Goal: Check status: Check status

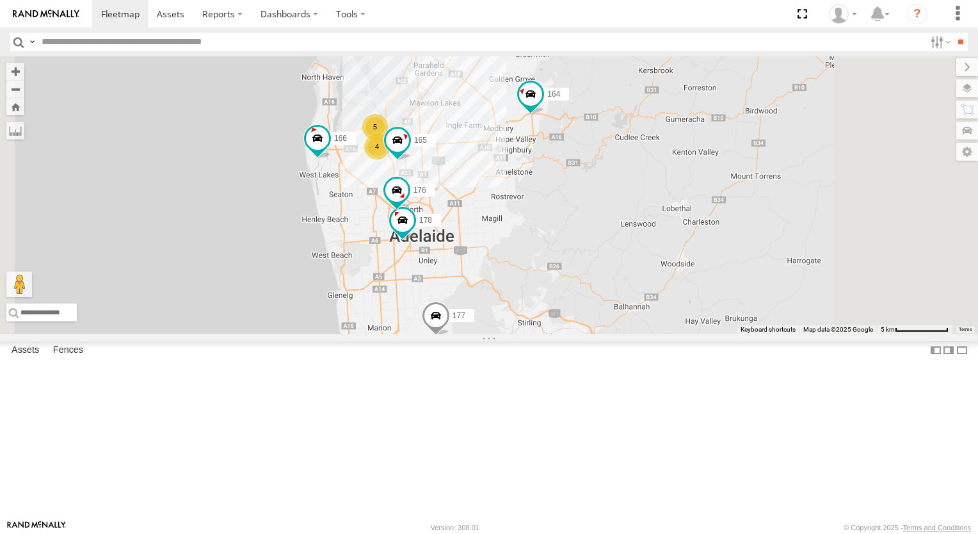
drag, startPoint x: 643, startPoint y: 449, endPoint x: 643, endPoint y: 350, distance: 99.2
click at [643, 334] on div "177 172 164 166 178 4 5 2 176 165" at bounding box center [489, 195] width 978 height 278
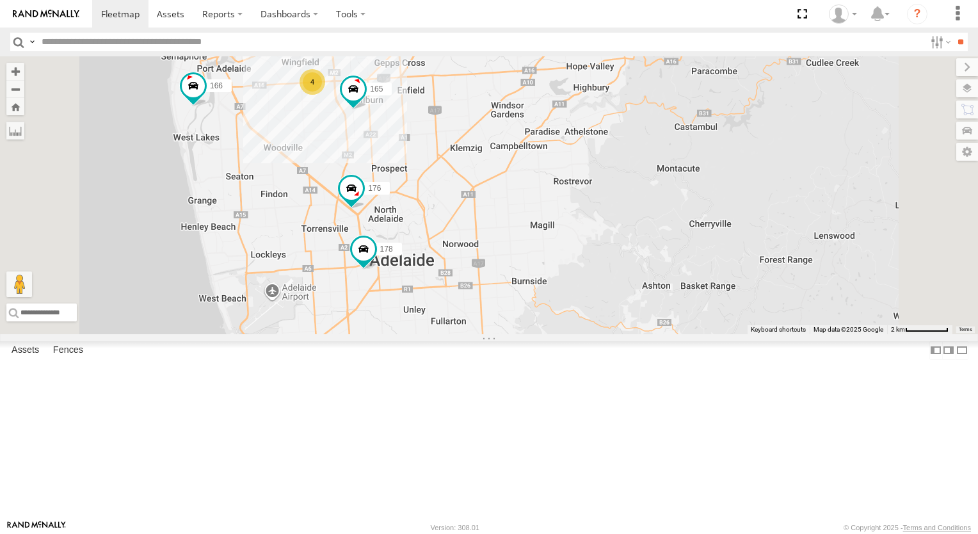
drag, startPoint x: 560, startPoint y: 332, endPoint x: 560, endPoint y: 360, distance: 28.8
click at [560, 334] on div "177 172 164 166 178 176 165 4 5" at bounding box center [489, 195] width 978 height 278
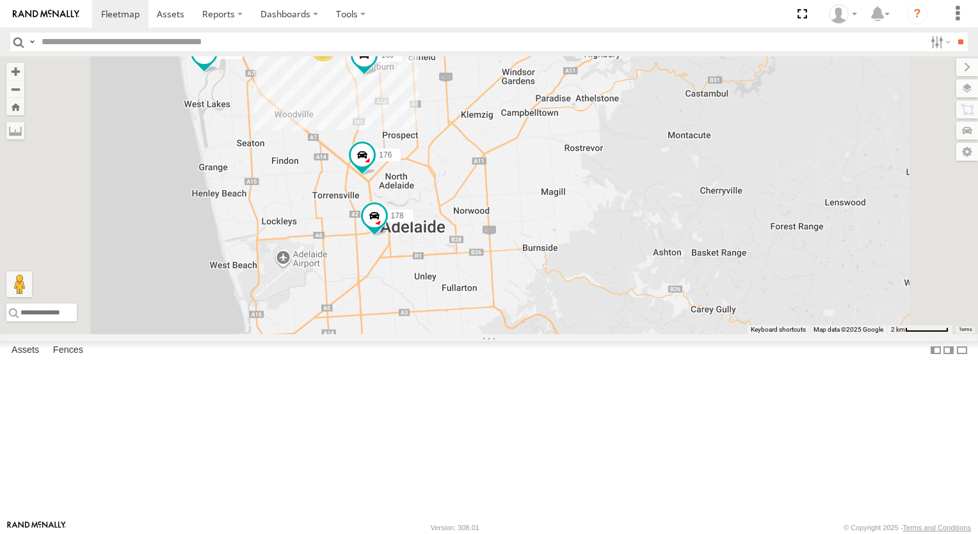
drag, startPoint x: 538, startPoint y: 385, endPoint x: 552, endPoint y: 342, distance: 45.1
click at [552, 334] on div "177 172 164 166 178 176 165 4 5" at bounding box center [489, 195] width 978 height 278
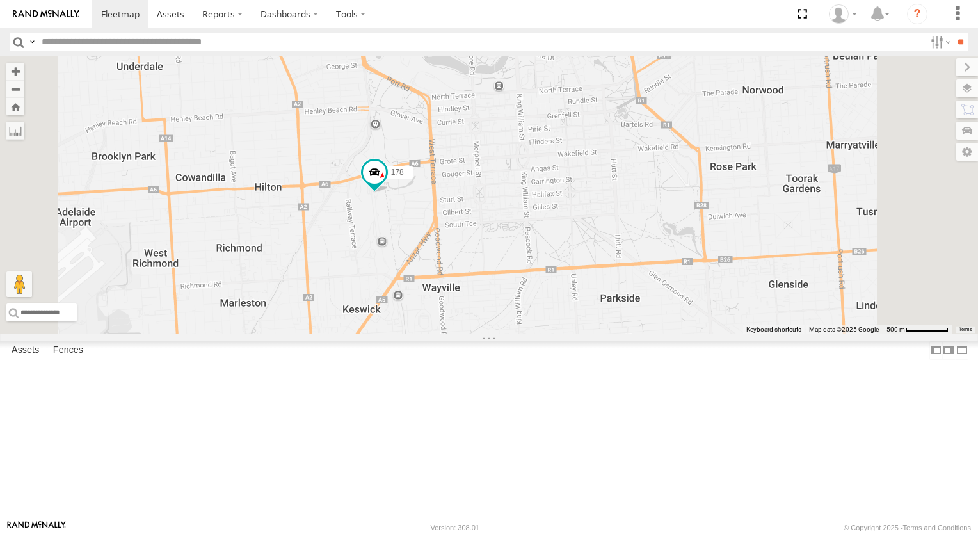
drag, startPoint x: 462, startPoint y: 316, endPoint x: 522, endPoint y: 315, distance: 60.2
click at [522, 315] on div "177 172 164 166 178 176 165" at bounding box center [489, 195] width 978 height 278
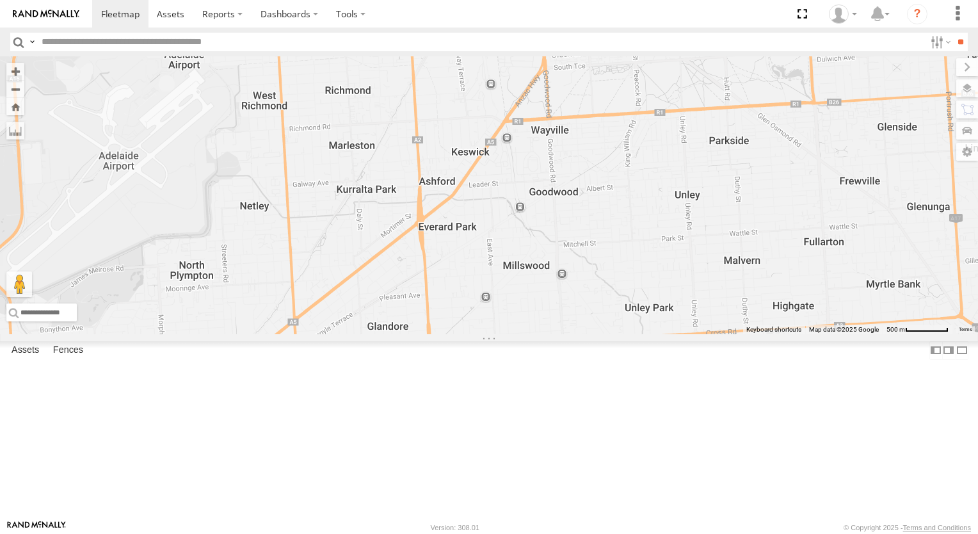
drag, startPoint x: 483, startPoint y: 309, endPoint x: 597, endPoint y: 151, distance: 194.9
click at [597, 151] on div "177 172 164 166 178 176 165" at bounding box center [489, 195] width 978 height 278
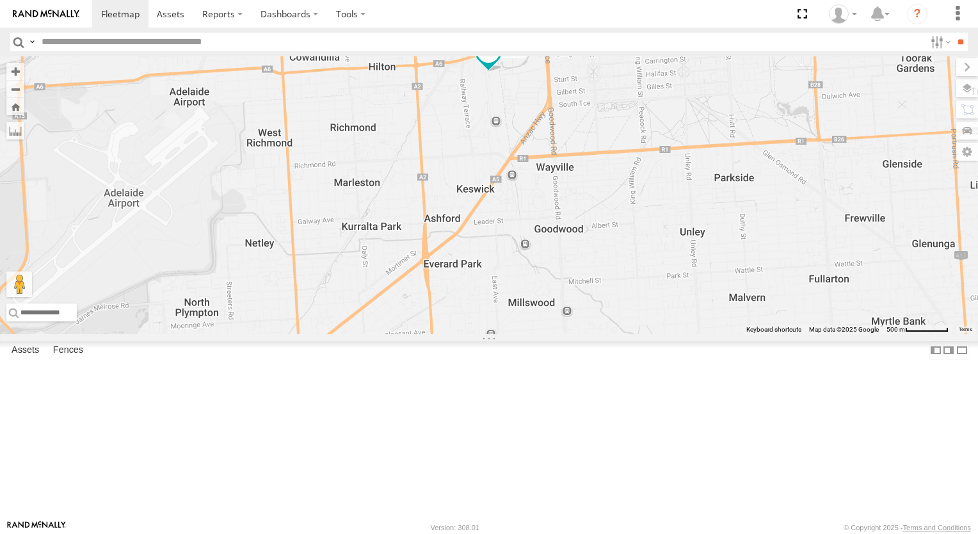
drag, startPoint x: 683, startPoint y: 220, endPoint x: 686, endPoint y: 257, distance: 36.6
click at [686, 257] on div "177 172 164 166 178 176 165" at bounding box center [489, 195] width 978 height 278
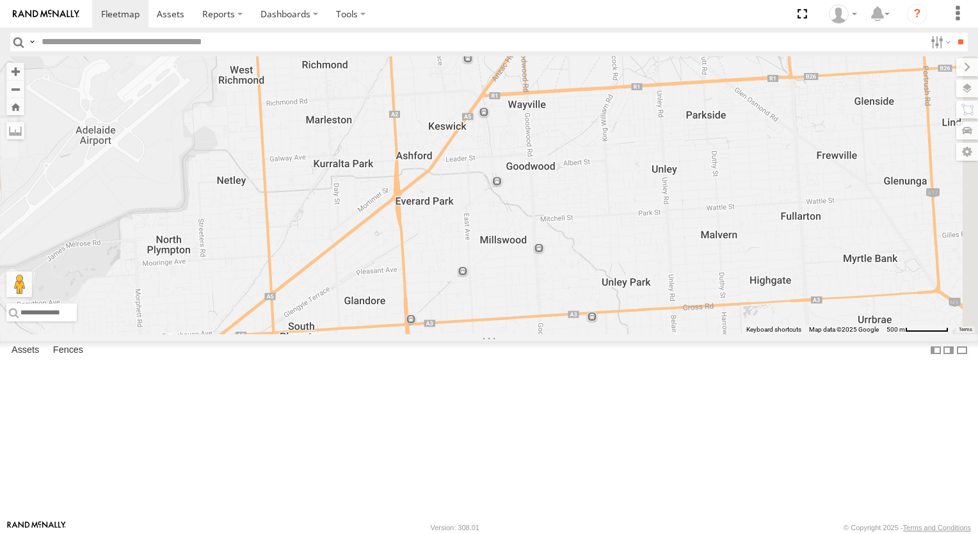
drag, startPoint x: 633, startPoint y: 268, endPoint x: 603, endPoint y: 207, distance: 68.2
click at [603, 207] on div "177 172 164 166 178 176 165" at bounding box center [489, 195] width 978 height 278
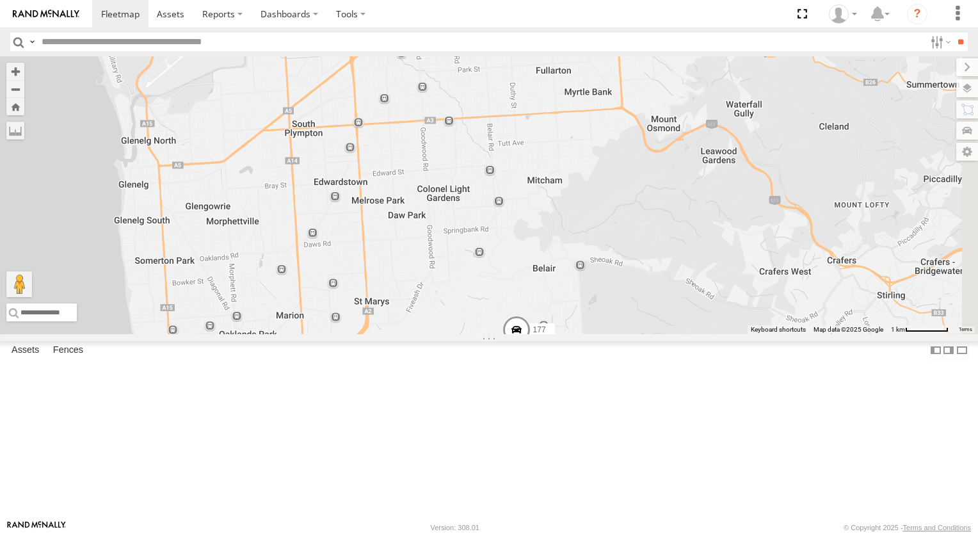
drag, startPoint x: 690, startPoint y: 303, endPoint x: 620, endPoint y: 209, distance: 117.7
click at [620, 209] on div "177 172 164 166 178 176 165" at bounding box center [489, 195] width 978 height 278
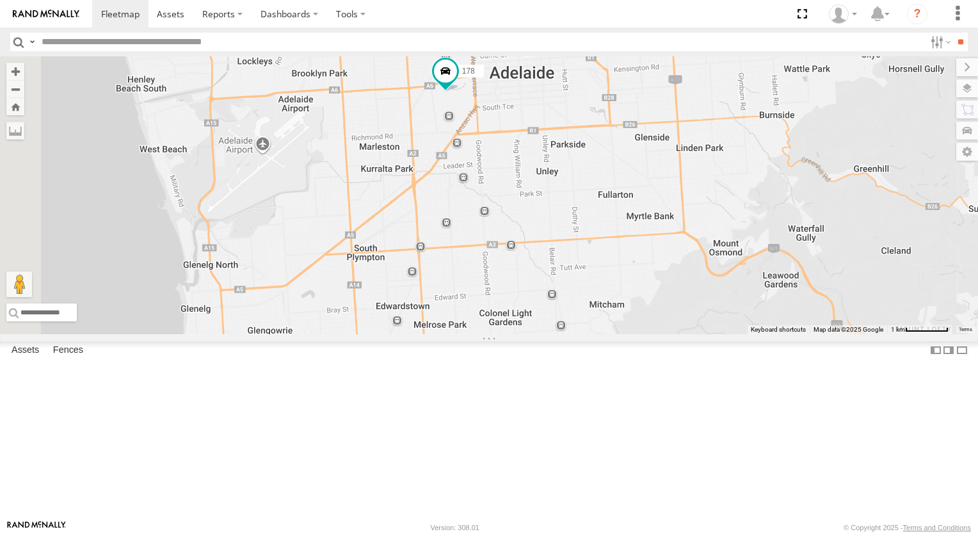
drag, startPoint x: 590, startPoint y: 155, endPoint x: 653, endPoint y: 280, distance: 140.3
click at [653, 280] on div "177 172 164 166 178 176 165" at bounding box center [489, 195] width 978 height 278
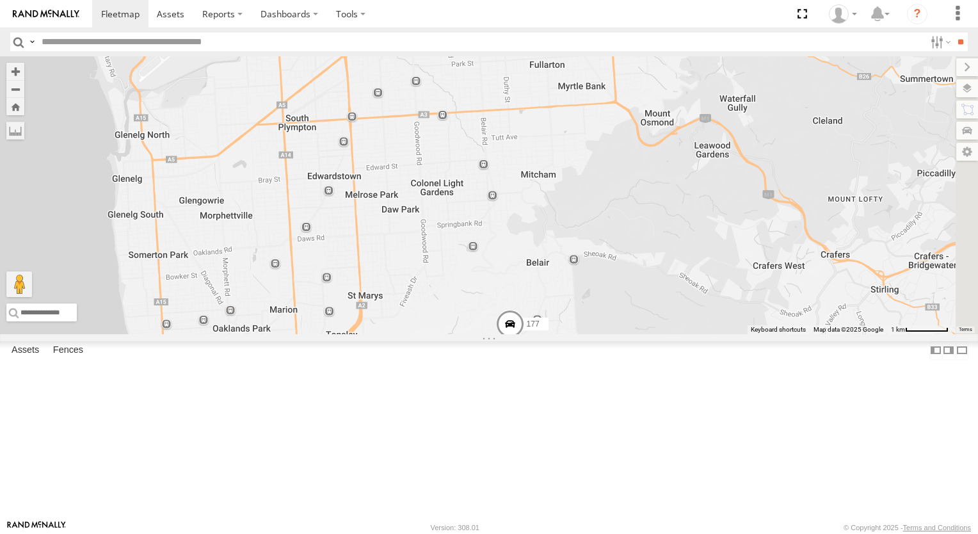
drag, startPoint x: 804, startPoint y: 270, endPoint x: 734, endPoint y: 138, distance: 149.5
click at [734, 138] on div "177 172 164 166 178 176 165" at bounding box center [489, 195] width 978 height 278
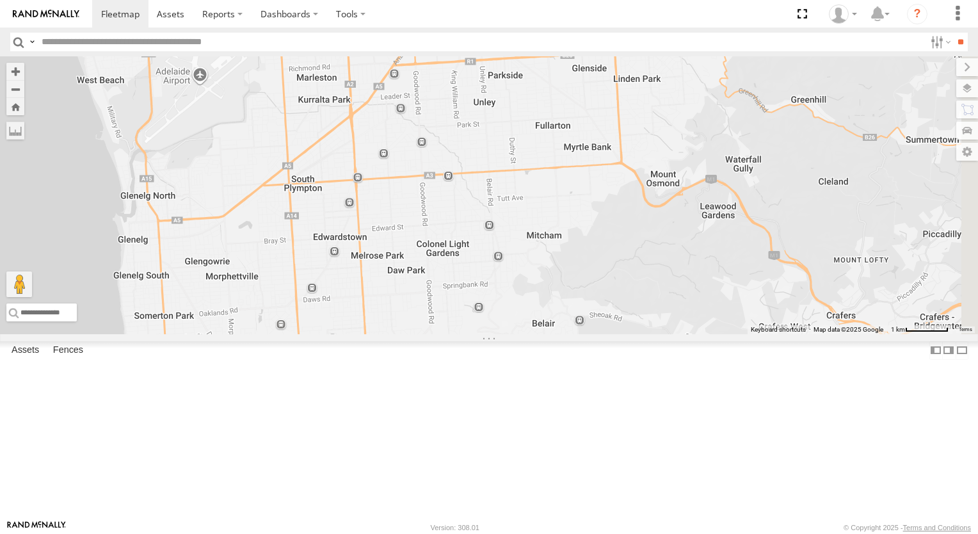
drag, startPoint x: 735, startPoint y: 360, endPoint x: 741, endPoint y: 424, distance: 63.6
click at [741, 334] on div "177 172 164 166 178 176 165" at bounding box center [489, 195] width 978 height 278
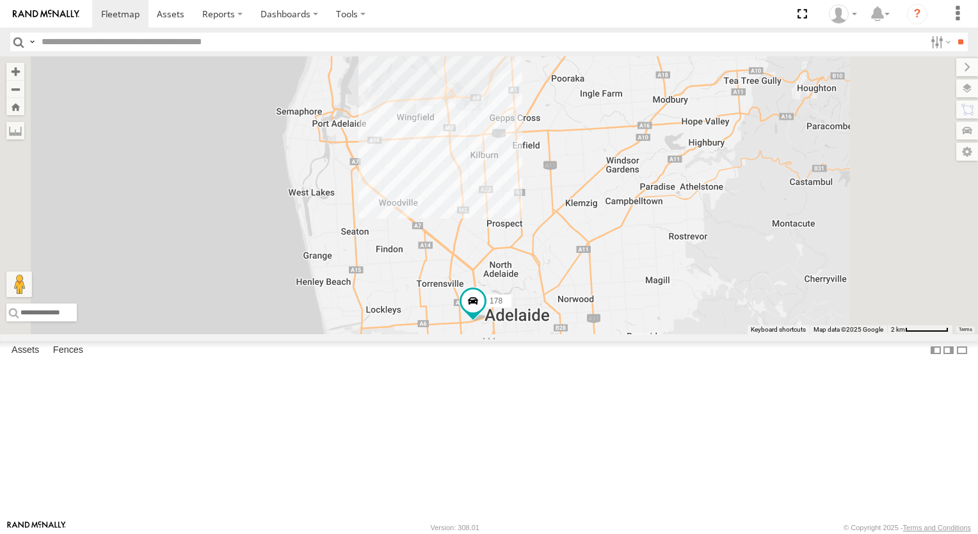
drag, startPoint x: 577, startPoint y: 163, endPoint x: 606, endPoint y: 501, distance: 339.3
click at [606, 334] on div "178 177" at bounding box center [489, 195] width 978 height 278
click at [333, 131] on span at bounding box center [319, 113] width 28 height 35
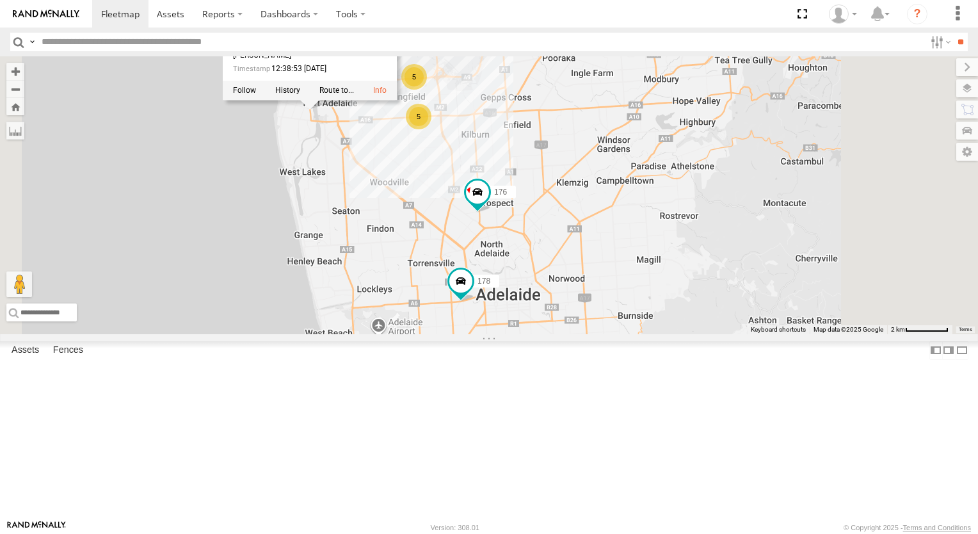
drag, startPoint x: 503, startPoint y: 267, endPoint x: 494, endPoint y: 248, distance: 20.3
click at [494, 248] on div "178 177 5 5 164 176 166 166 JCS Causeway Rd Ethelton -34.84713 , 138.49446 0 Dh…" at bounding box center [489, 195] width 978 height 278
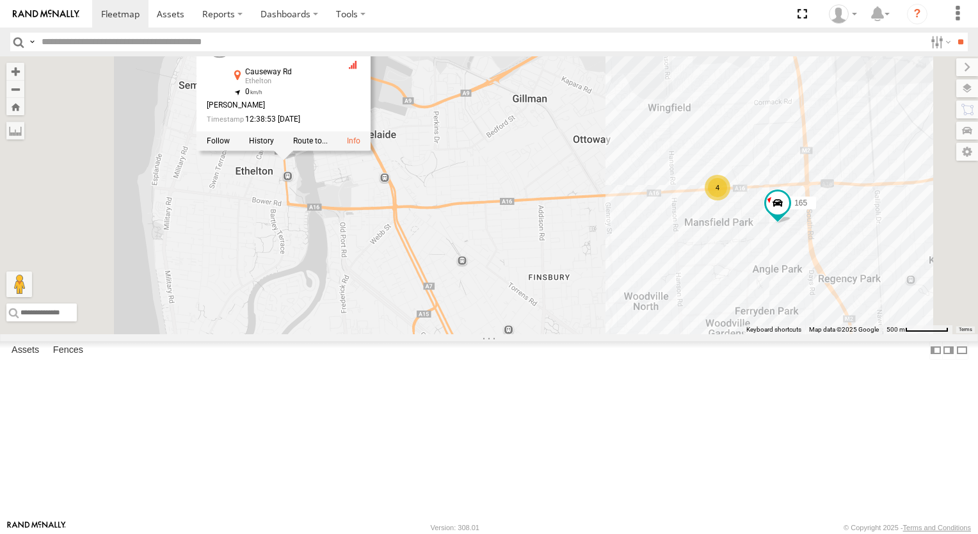
drag, startPoint x: 456, startPoint y: 191, endPoint x: 464, endPoint y: 341, distance: 150.6
click at [464, 334] on div "178 177 164 176 166 166 JCS Causeway Rd Ethelton -34.84713 , 138.49446 0 Dharmi…" at bounding box center [489, 195] width 978 height 278
click at [431, 311] on div "178 177 164 176 166 166 JCS Causeway Rd Ethelton -34.84713 , 138.49446 0 Dharmi…" at bounding box center [489, 195] width 978 height 278
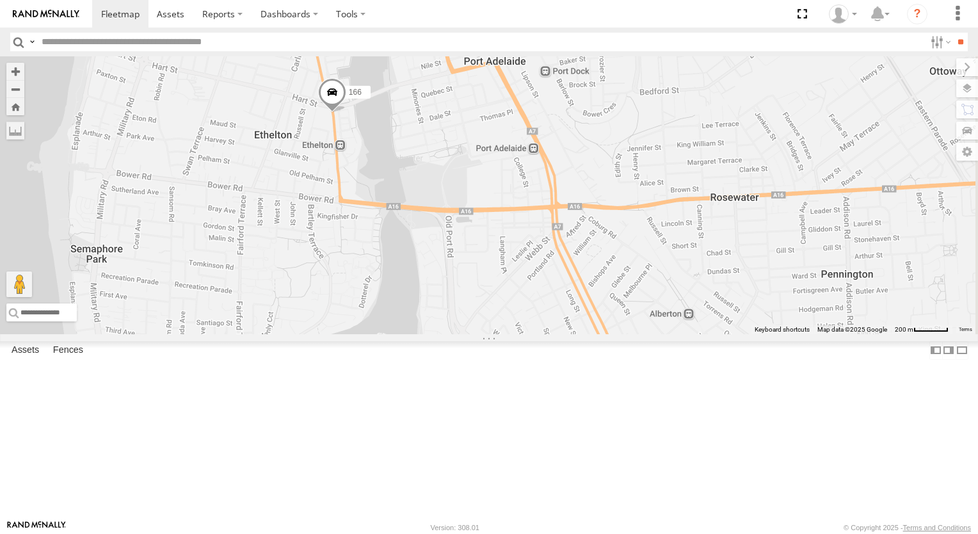
drag, startPoint x: 502, startPoint y: 325, endPoint x: 507, endPoint y: 257, distance: 67.4
click at [507, 257] on div "166 165 176 391" at bounding box center [489, 195] width 978 height 278
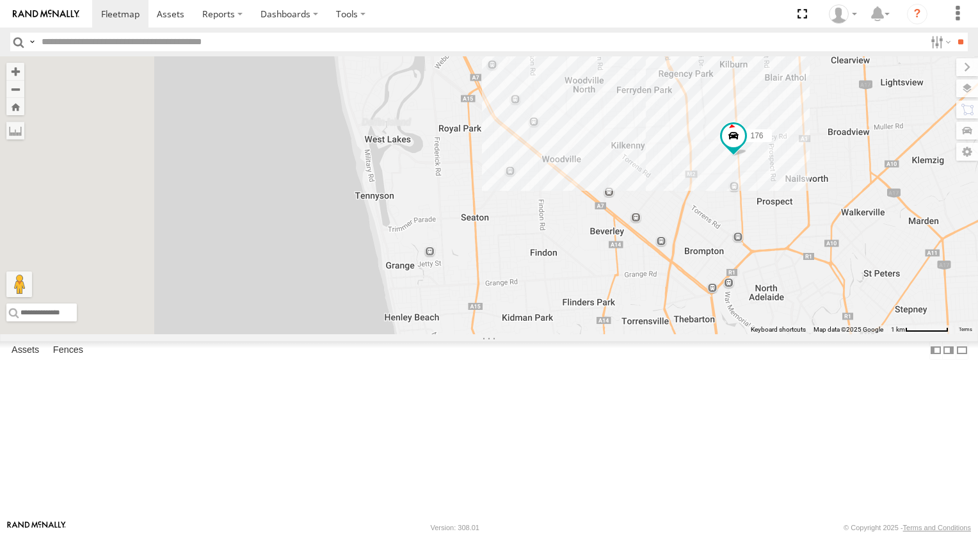
drag, startPoint x: 717, startPoint y: 348, endPoint x: 789, endPoint y: 241, distance: 129.3
click at [789, 241] on div "166 391 4 4 176 165" at bounding box center [489, 195] width 978 height 278
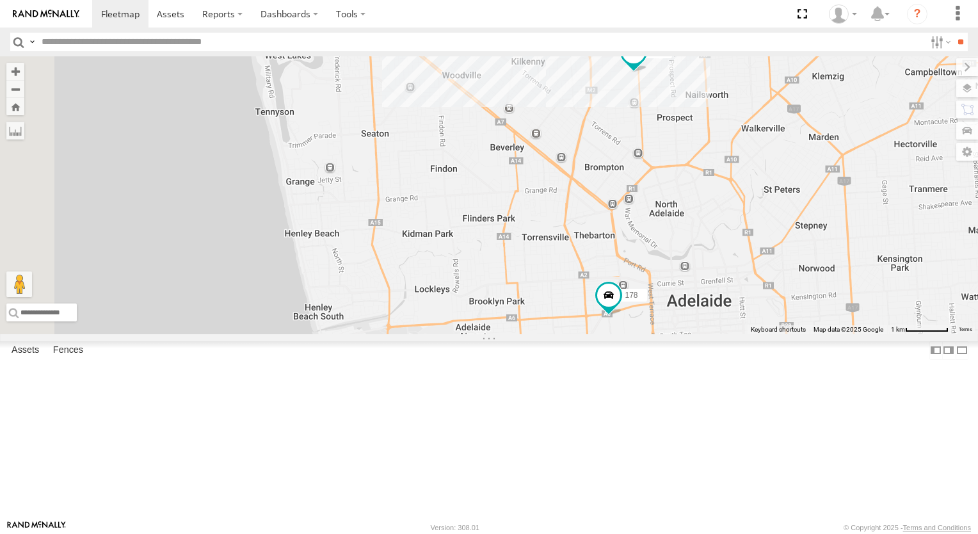
drag, startPoint x: 845, startPoint y: 313, endPoint x: 747, endPoint y: 227, distance: 130.2
click at [747, 227] on div "166 391 4 4 176 165 178" at bounding box center [489, 195] width 978 height 278
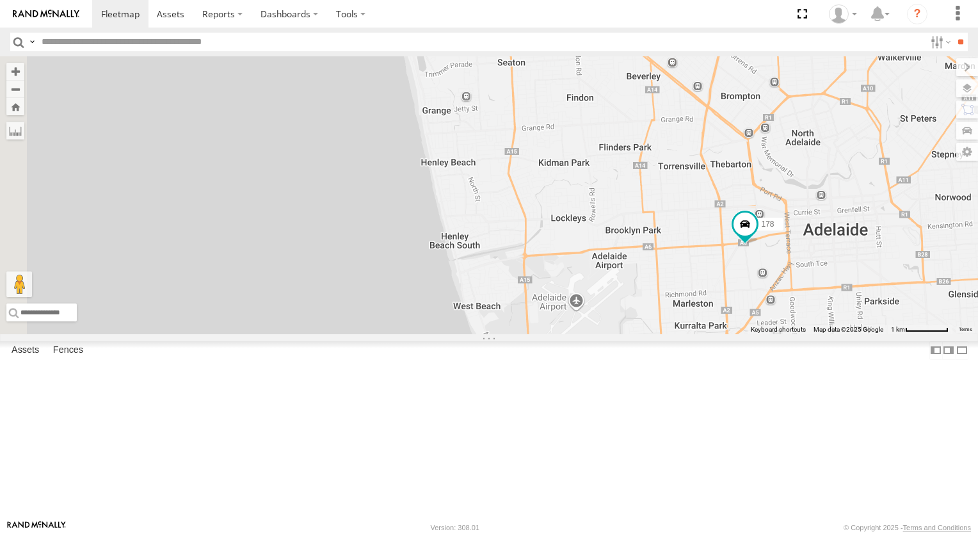
drag, startPoint x: 857, startPoint y: 361, endPoint x: 980, endPoint y: 283, distance: 146.2
click at [978, 283] on html at bounding box center [489, 267] width 978 height 534
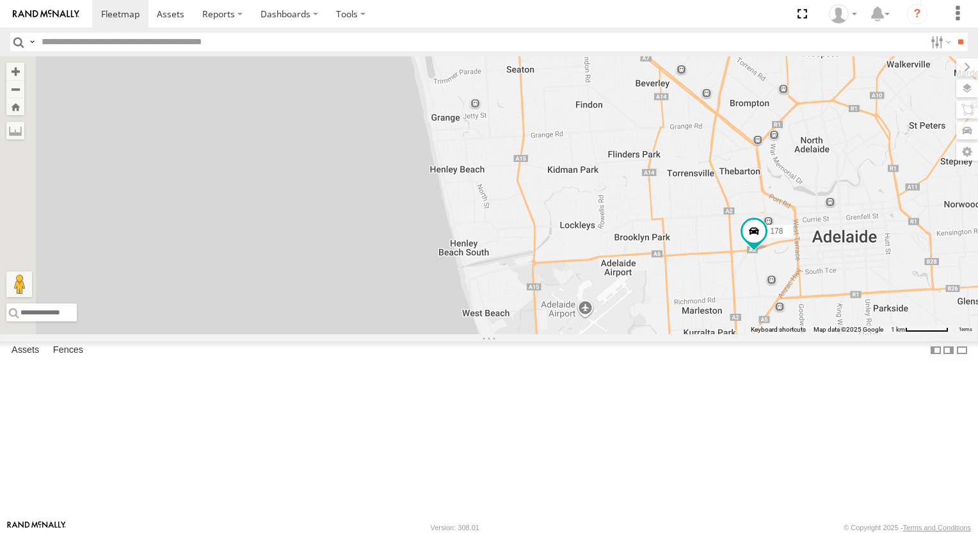
drag, startPoint x: 904, startPoint y: 265, endPoint x: 914, endPoint y: 272, distance: 12.4
click at [914, 272] on div "166 391 4 4 176 165 178" at bounding box center [489, 195] width 978 height 278
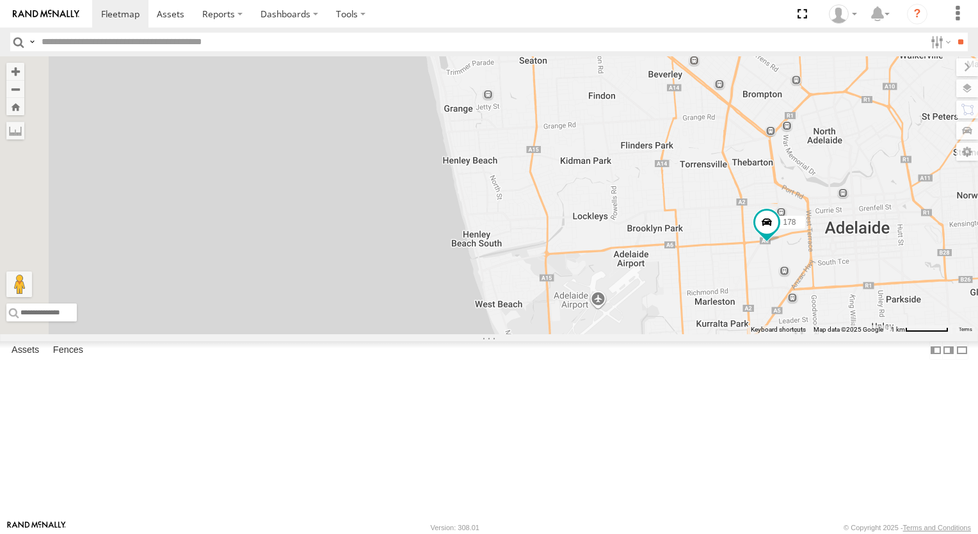
drag, startPoint x: 912, startPoint y: 366, endPoint x: 923, endPoint y: 357, distance: 14.6
click at [923, 334] on div "166 391 4 4 176 165 178" at bounding box center [489, 195] width 978 height 278
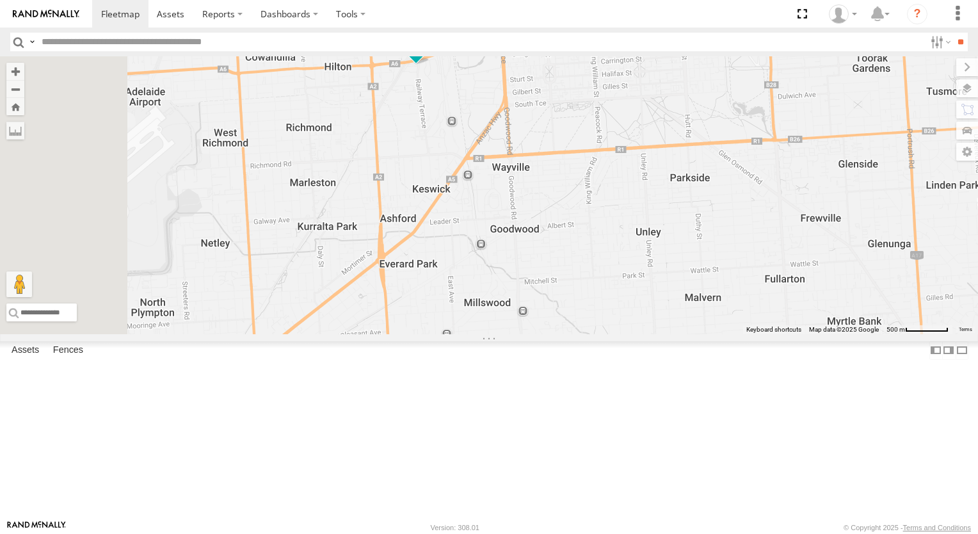
drag, startPoint x: 446, startPoint y: 161, endPoint x: 594, endPoint y: 198, distance: 153.1
click at [594, 198] on div "178 177 172 391 164 176 166" at bounding box center [489, 195] width 978 height 278
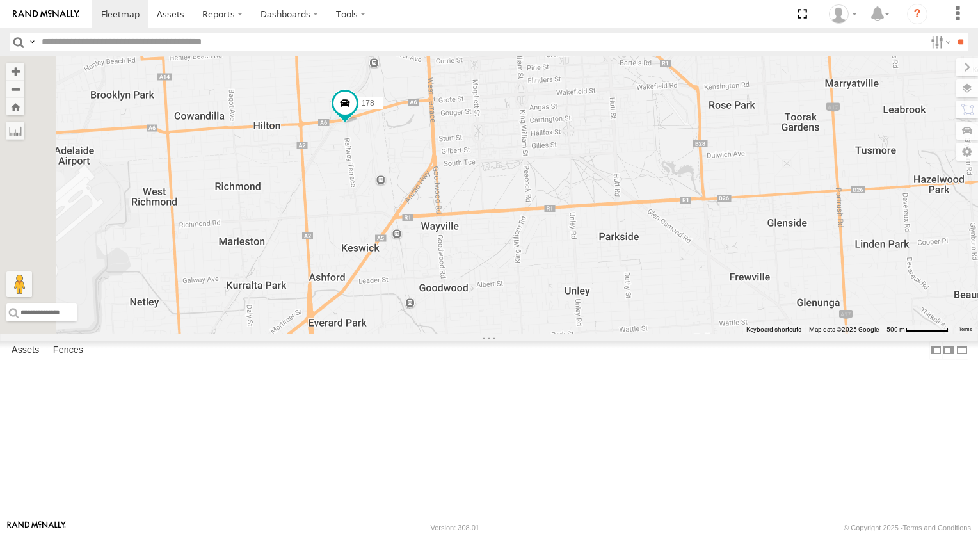
drag, startPoint x: 672, startPoint y: 181, endPoint x: 595, endPoint y: 245, distance: 99.5
click at [595, 245] on div "178 177 172 391 164 176 166" at bounding box center [489, 195] width 978 height 278
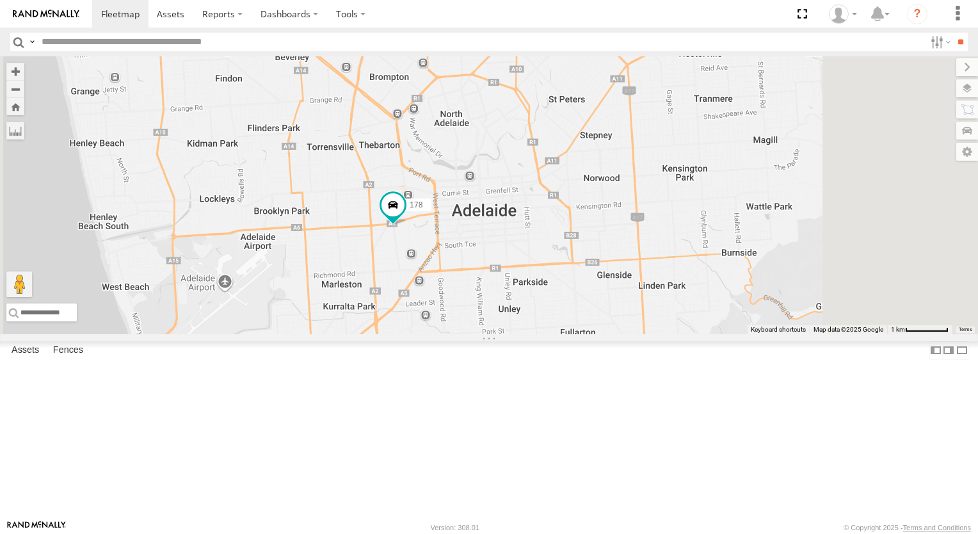
drag, startPoint x: 597, startPoint y: 159, endPoint x: 600, endPoint y: 252, distance: 92.9
click at [600, 252] on div "178 177 172 391 164 176 166" at bounding box center [489, 195] width 978 height 278
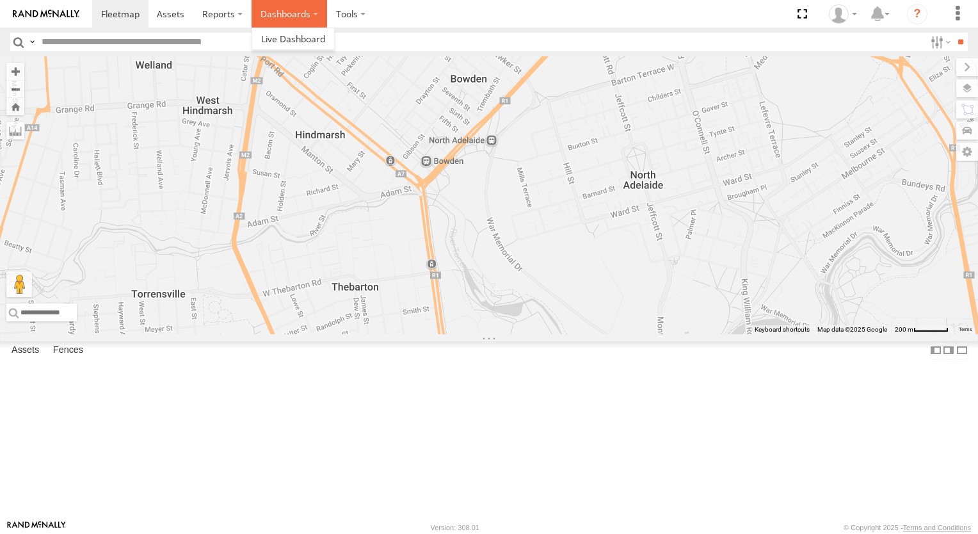
click at [293, 24] on label "Dashboards" at bounding box center [290, 14] width 76 height 28
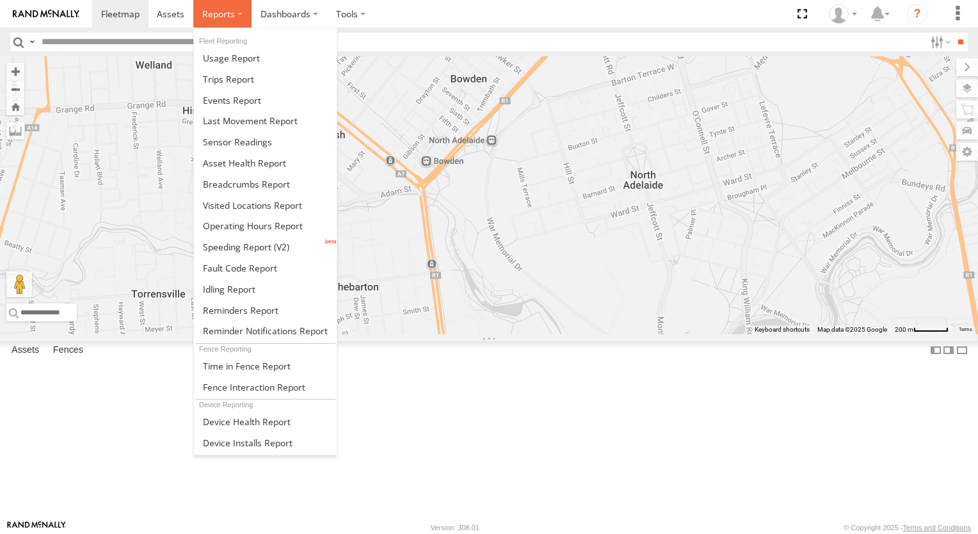
click at [232, 22] on label at bounding box center [222, 14] width 58 height 28
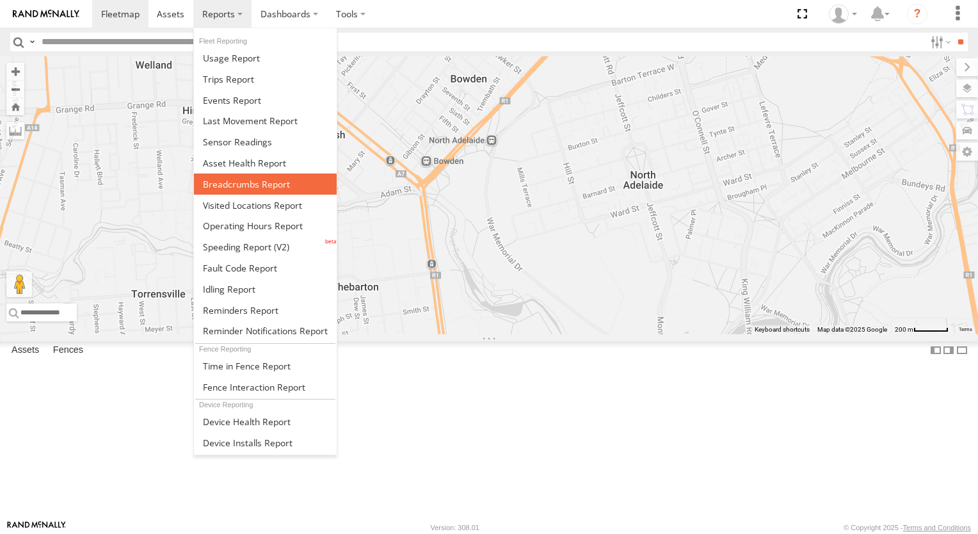
click at [248, 187] on link at bounding box center [265, 184] width 143 height 21
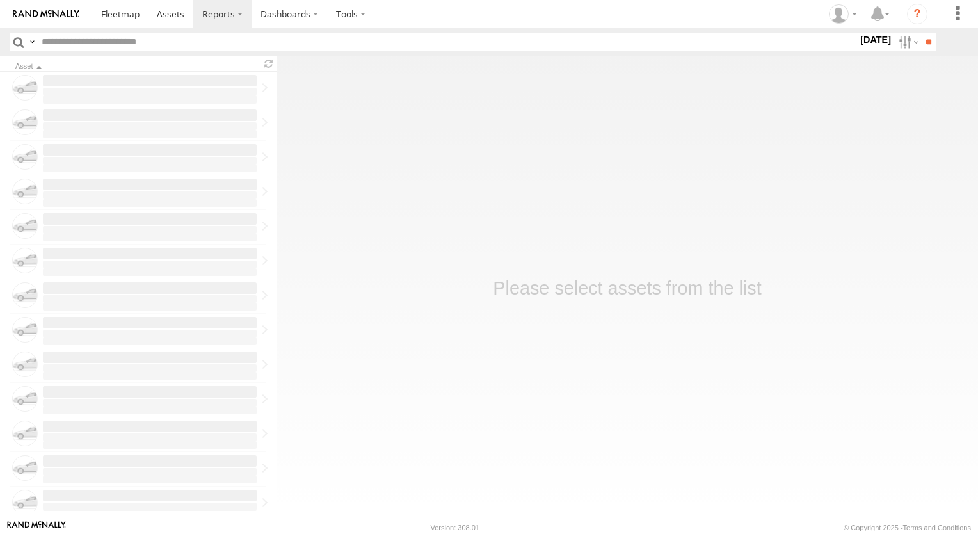
click at [876, 43] on label "24 Sep 25" at bounding box center [876, 40] width 36 height 14
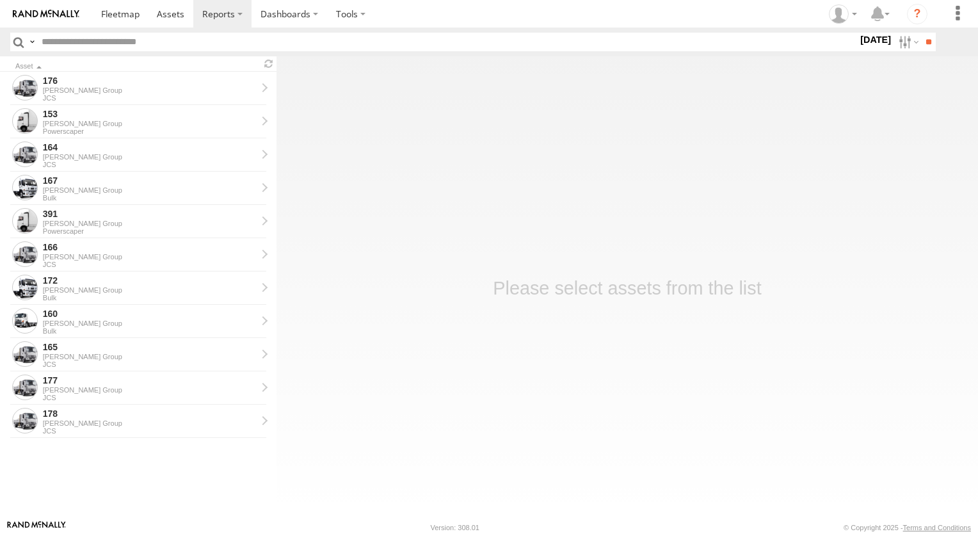
click at [0, 0] on label at bounding box center [0, 0] width 0 height 0
click at [924, 47] on input "**" at bounding box center [928, 42] width 15 height 19
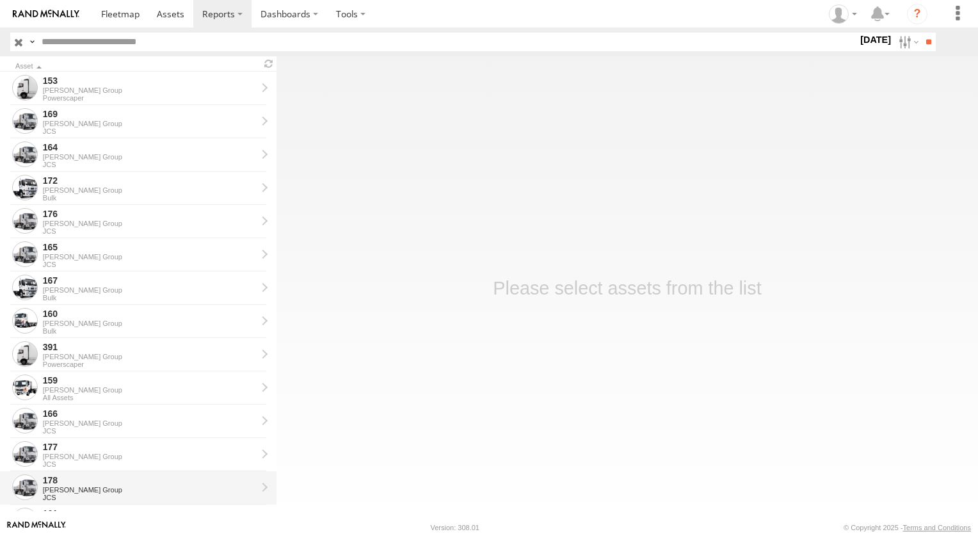
click at [52, 478] on div "178" at bounding box center [150, 480] width 214 height 12
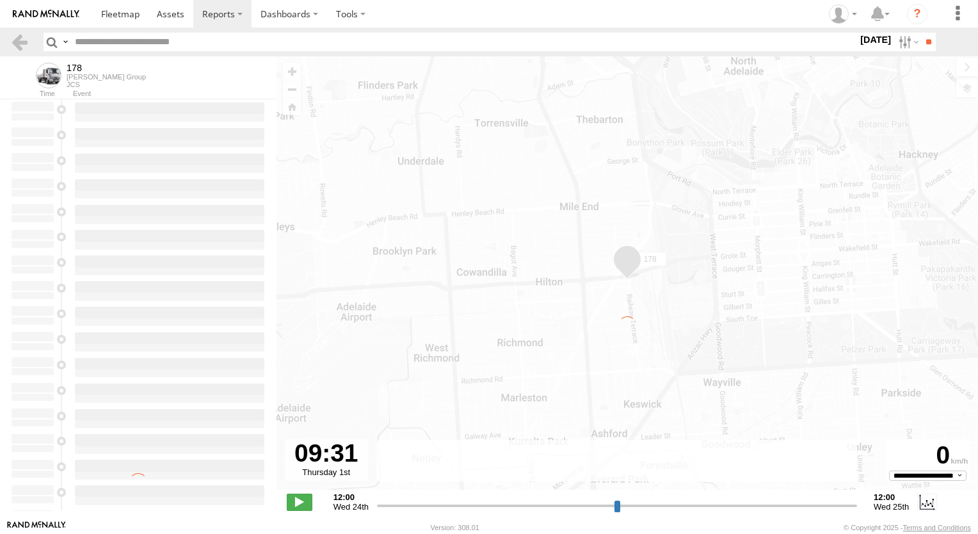
drag, startPoint x: 379, startPoint y: 507, endPoint x: 433, endPoint y: 512, distance: 54.7
click at [433, 512] on input "range" at bounding box center [617, 505] width 480 height 12
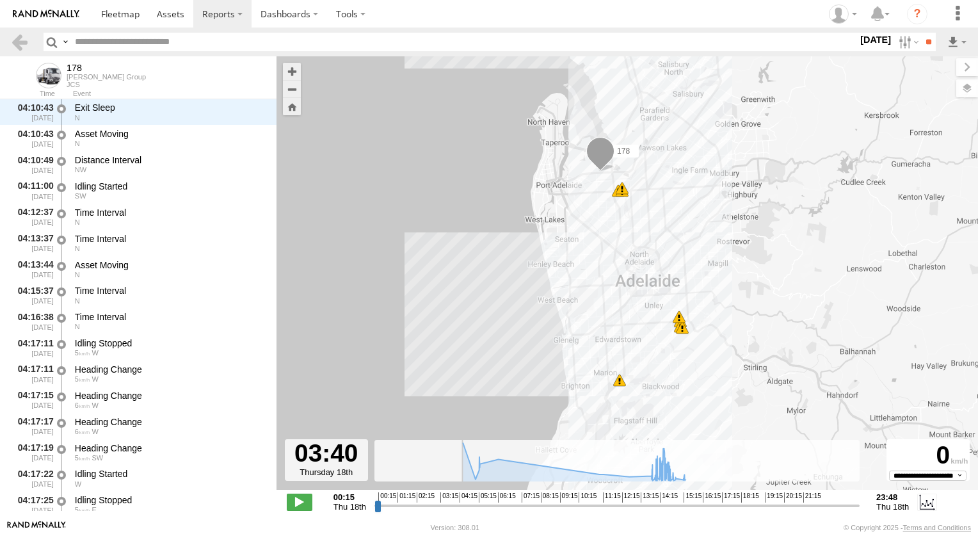
scroll to position [314, 0]
drag, startPoint x: 434, startPoint y: 505, endPoint x: 466, endPoint y: 497, distance: 32.9
click at [466, 499] on input "range" at bounding box center [617, 505] width 485 height 12
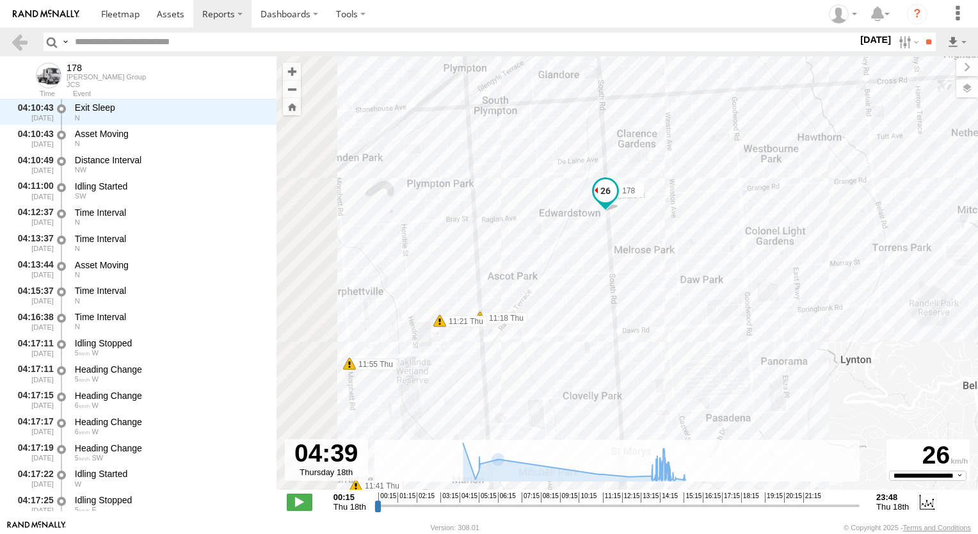
drag, startPoint x: 497, startPoint y: 360, endPoint x: 593, endPoint y: 278, distance: 125.8
click at [593, 278] on div "178 06:59 Thu 07:10 Thu 07:39 Thu 09:02 Thu 14:25 Thu 14:28 Thu 14:28 Thu 05:14…" at bounding box center [628, 279] width 702 height 447
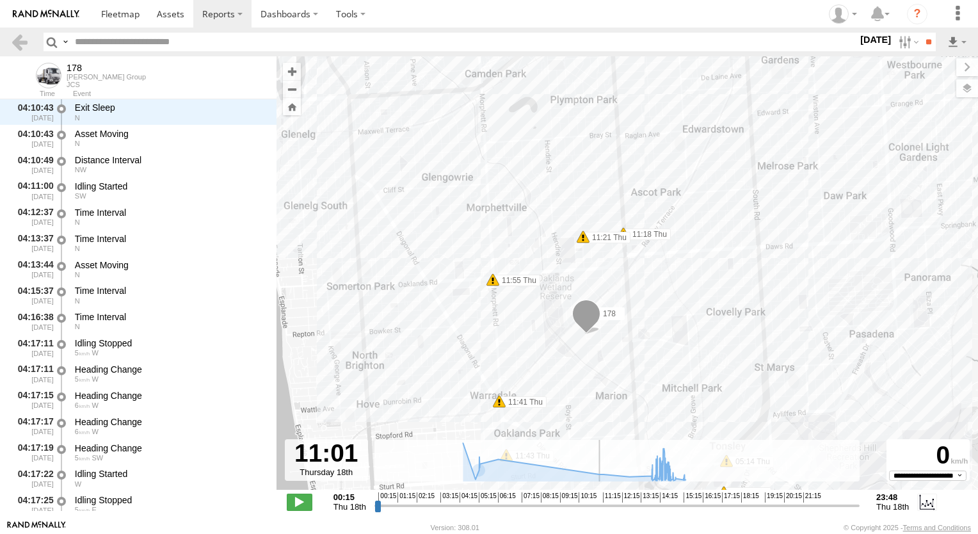
drag, startPoint x: 468, startPoint y: 506, endPoint x: 596, endPoint y: 473, distance: 132.3
type input "**********"
click at [596, 499] on input "range" at bounding box center [617, 505] width 485 height 12
